Goal: Transaction & Acquisition: Purchase product/service

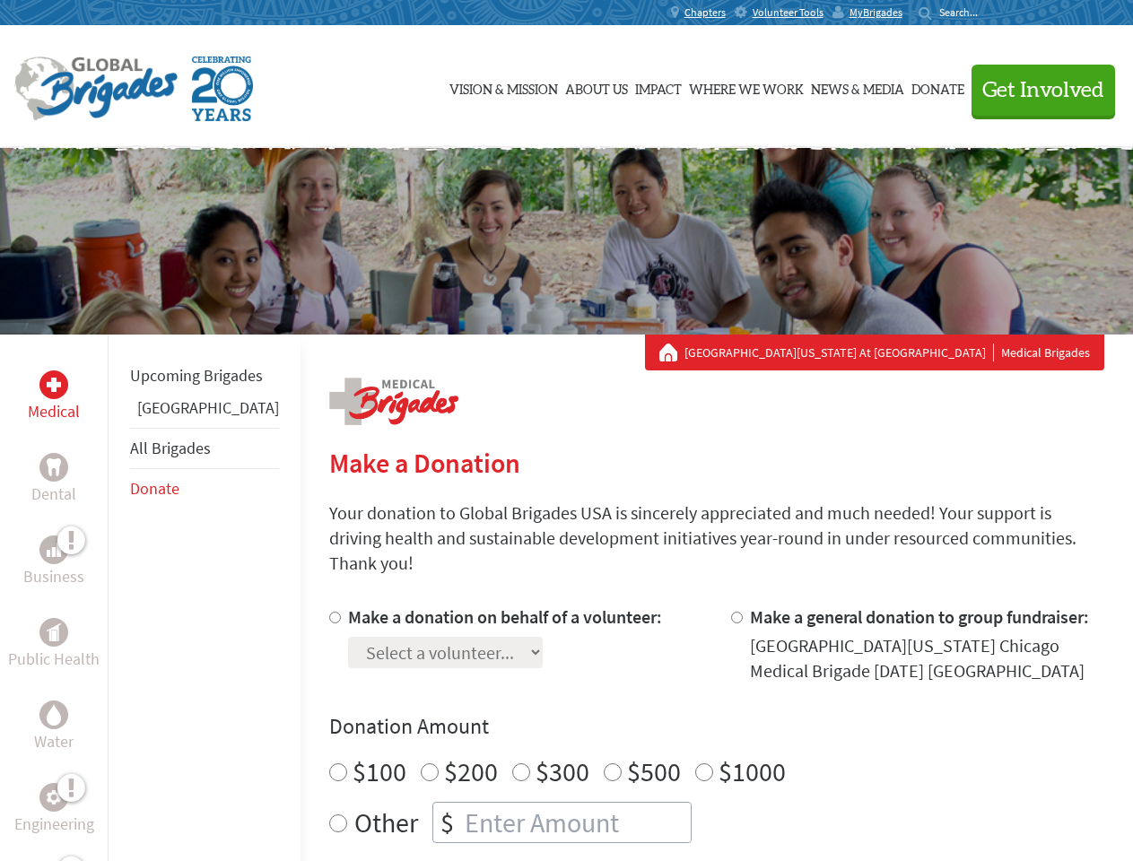
click at [990, 13] on div "Search for:" at bounding box center [955, 12] width 72 height 14
click at [1035, 90] on span "Get Involved" at bounding box center [1043, 91] width 122 height 22
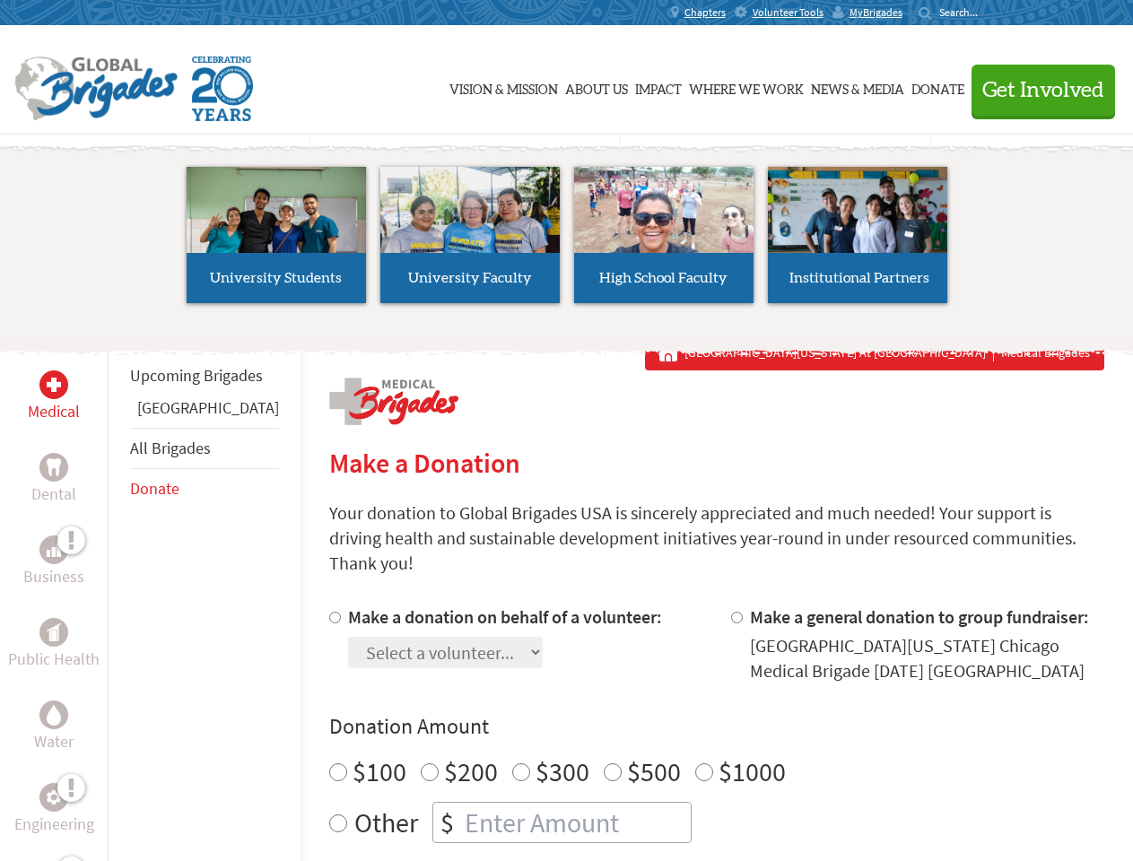
click at [567, 241] on li "High School Faculty" at bounding box center [664, 235] width 194 height 165
click at [118, 597] on div "Upcoming Brigades Panama All Brigades Donate" at bounding box center [204, 765] width 193 height 861
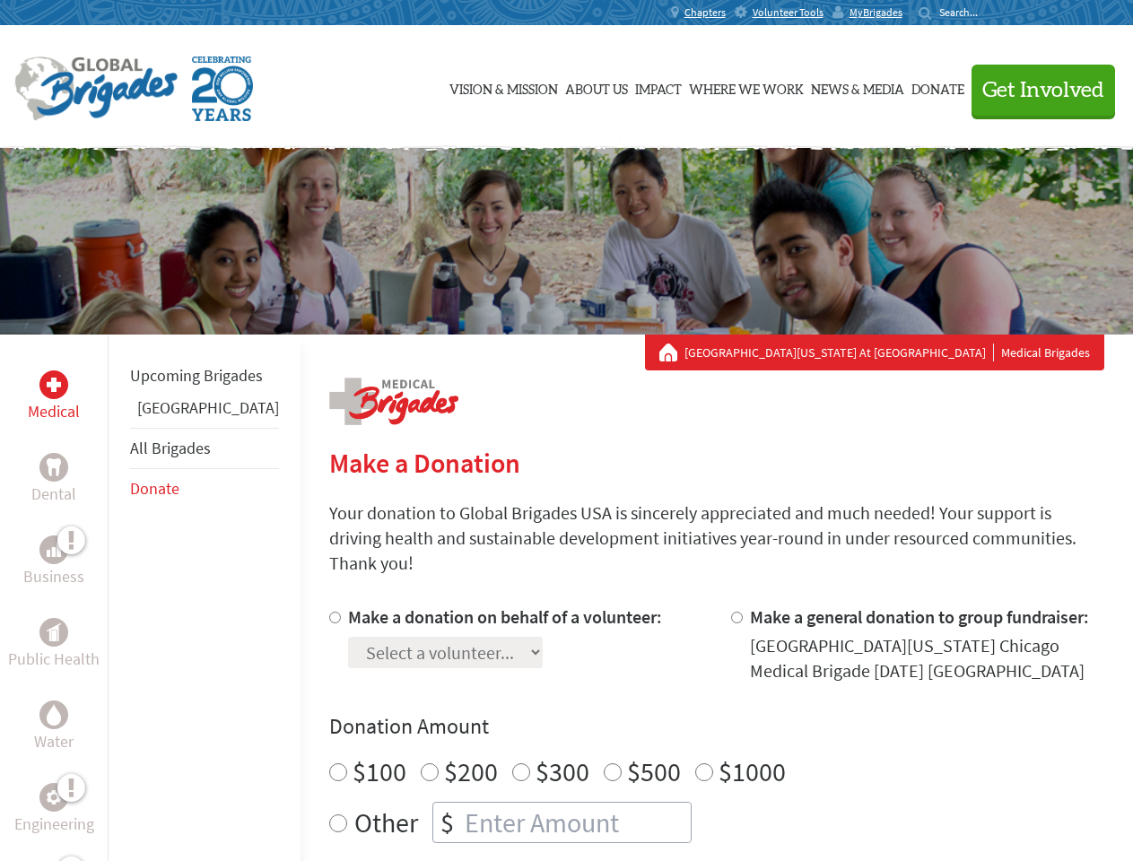
click at [685, 720] on div "Donation Amount $100 $200 $300 $500 $1000 Other $" at bounding box center [716, 777] width 775 height 131
click at [329, 612] on input "Make a donation on behalf of a volunteer:" at bounding box center [335, 618] width 12 height 12
radio input "true"
click at [731, 612] on input "Make a general donation to group fundraiser:" at bounding box center [737, 618] width 12 height 12
radio input "true"
